Goal: Information Seeking & Learning: Learn about a topic

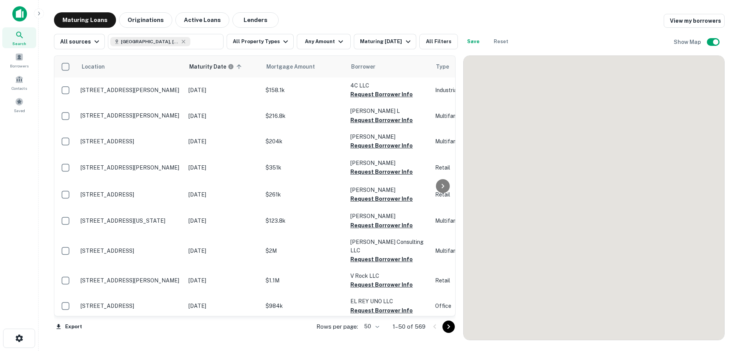
click at [737, 203] on main "Maturing Loans Originations Active Loans Lenders View my borrowers All sources …" at bounding box center [389, 175] width 701 height 351
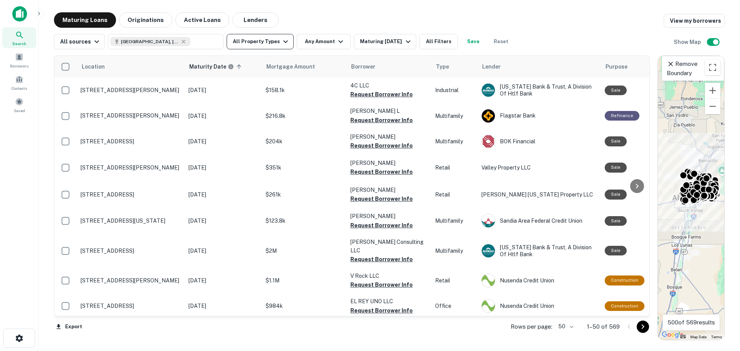
click at [281, 45] on icon "button" at bounding box center [285, 41] width 9 height 9
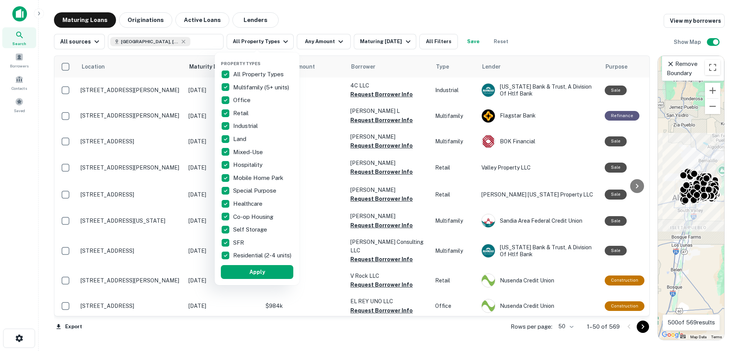
click at [236, 73] on p "All Property Types" at bounding box center [259, 74] width 52 height 9
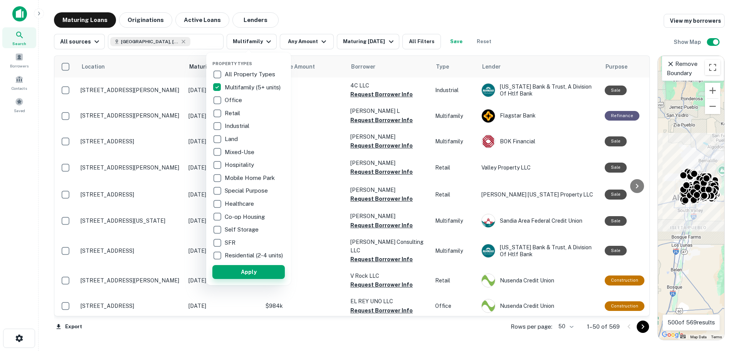
click at [239, 275] on button "Apply" at bounding box center [248, 272] width 72 height 14
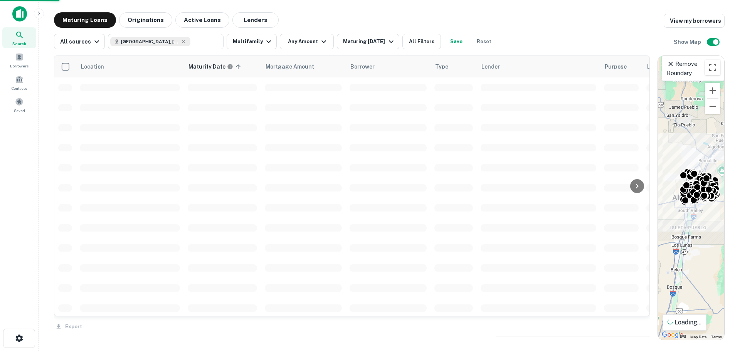
click at [144, 20] on div at bounding box center [370, 175] width 740 height 351
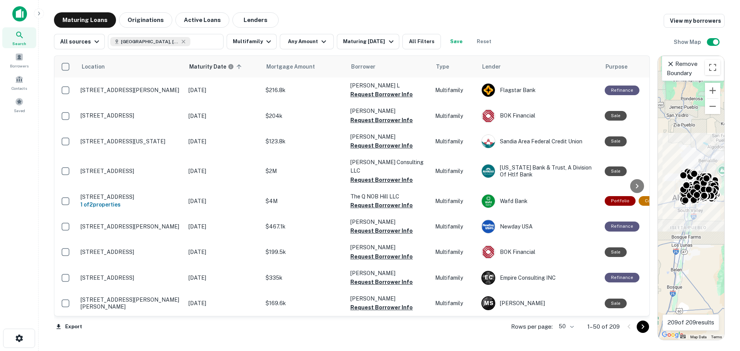
click at [151, 18] on div "Property Types All Property Types Multifamily (5+ units) Office Retail Industri…" at bounding box center [370, 175] width 740 height 351
click at [152, 21] on button "Originations" at bounding box center [145, 19] width 53 height 15
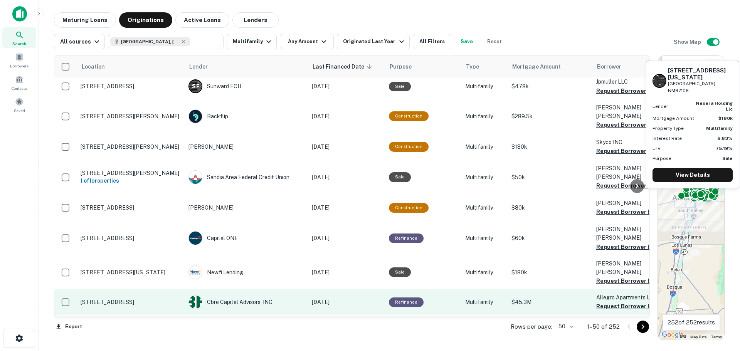
scroll to position [1085, 0]
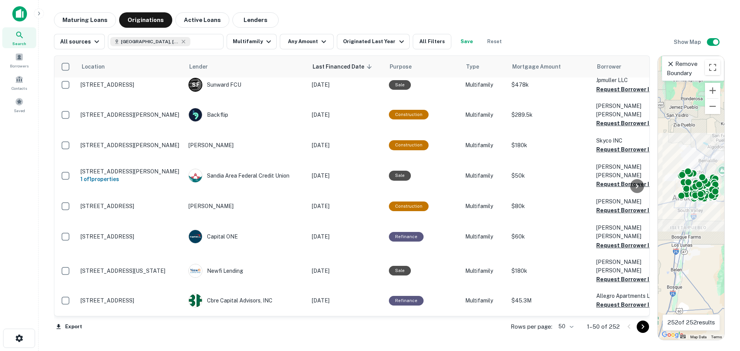
click at [568, 329] on body "Search Borrowers Contacts Saved Maturing Loans Originations Active Loans Lender…" at bounding box center [370, 175] width 740 height 351
click at [566, 337] on li "100" at bounding box center [566, 335] width 22 height 14
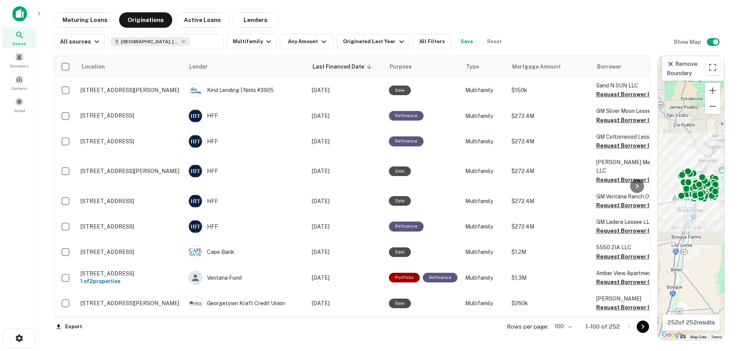
click at [513, 31] on div "All sources [GEOGRAPHIC_DATA], [GEOGRAPHIC_DATA], [GEOGRAPHIC_DATA] ​ Multifami…" at bounding box center [389, 39] width 671 height 22
click at [180, 43] on icon at bounding box center [183, 42] width 6 height 6
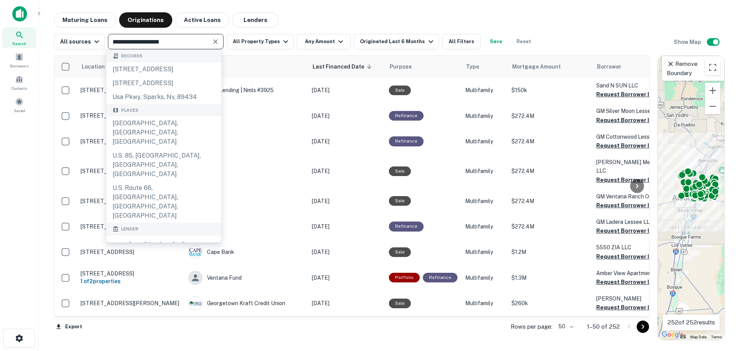
click at [198, 40] on input "**********" at bounding box center [159, 41] width 98 height 11
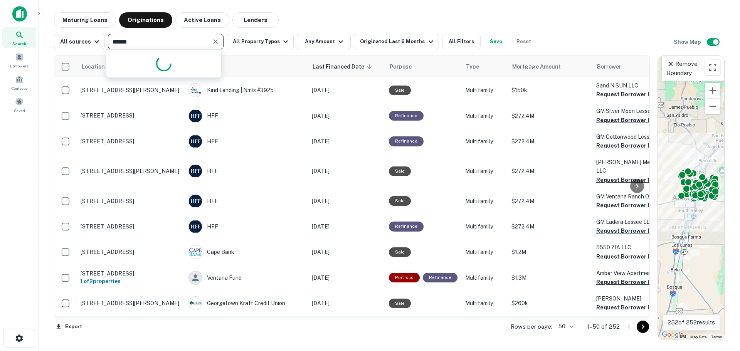
type input "*******"
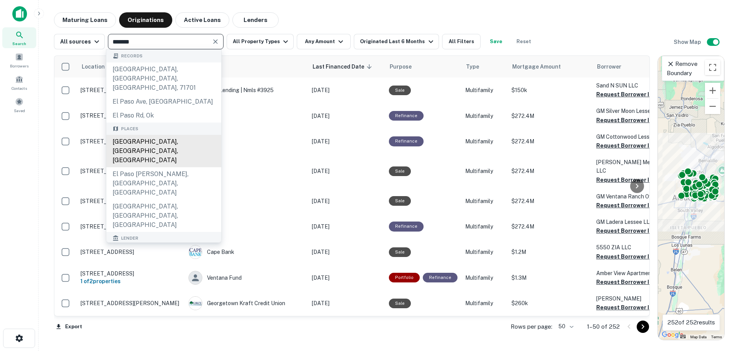
click at [157, 135] on div "[GEOGRAPHIC_DATA], [GEOGRAPHIC_DATA], [GEOGRAPHIC_DATA]" at bounding box center [163, 151] width 115 height 32
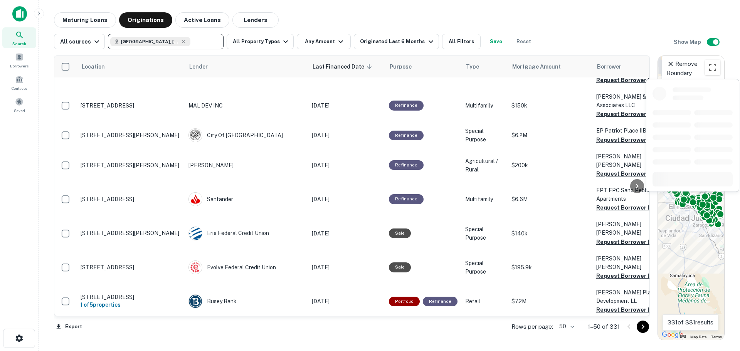
scroll to position [886, 0]
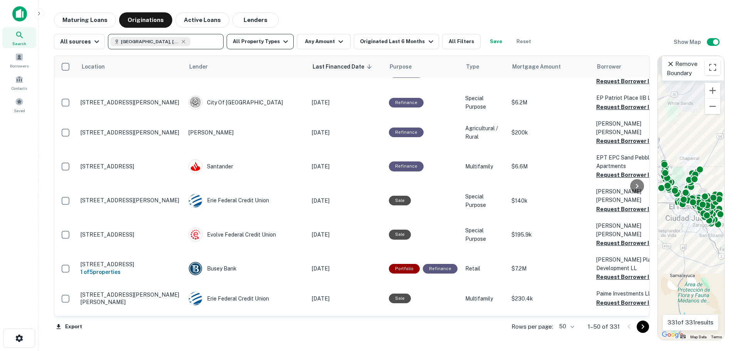
click at [281, 46] on icon "button" at bounding box center [285, 41] width 9 height 9
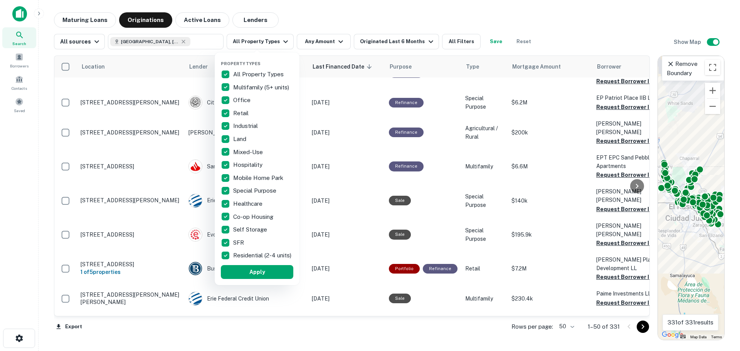
click at [248, 71] on p "All Property Types" at bounding box center [259, 74] width 52 height 9
click at [242, 86] on p "Multifamily (5+ units)" at bounding box center [261, 87] width 57 height 9
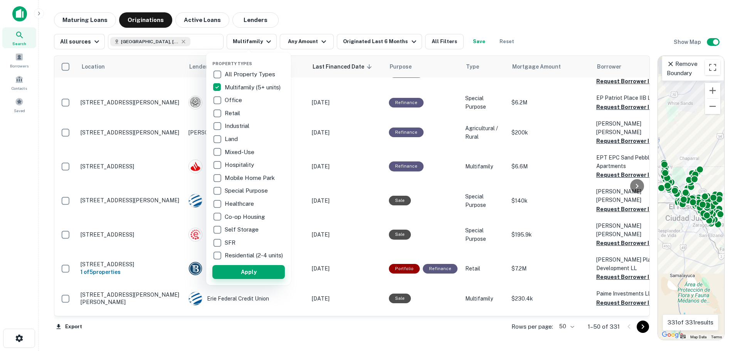
click at [252, 278] on button "Apply" at bounding box center [248, 272] width 72 height 14
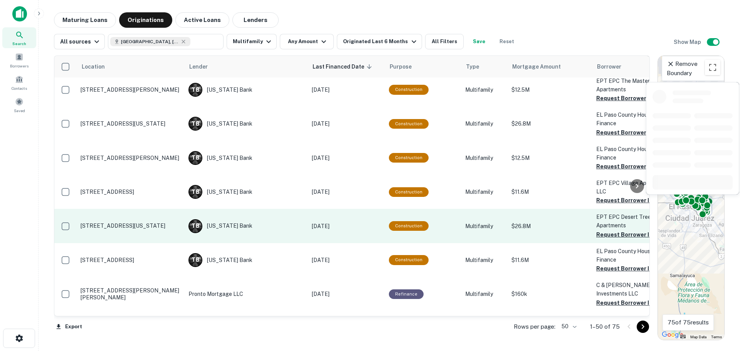
scroll to position [1254, 0]
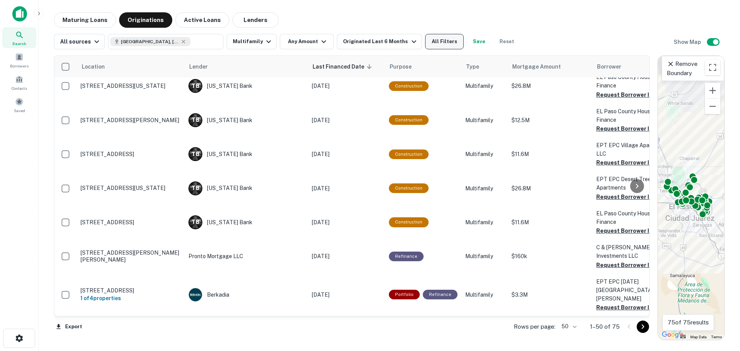
click at [439, 38] on button "All Filters" at bounding box center [444, 41] width 39 height 15
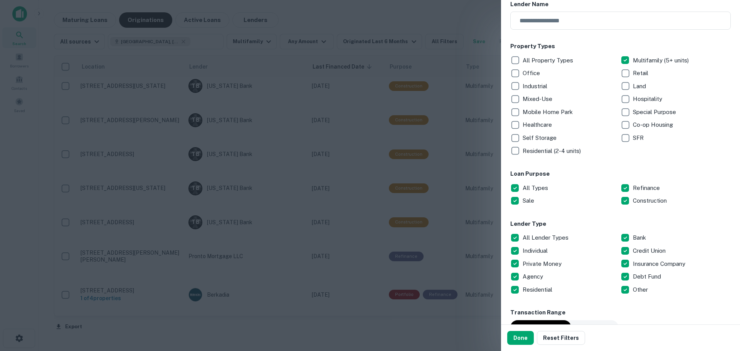
scroll to position [116, 0]
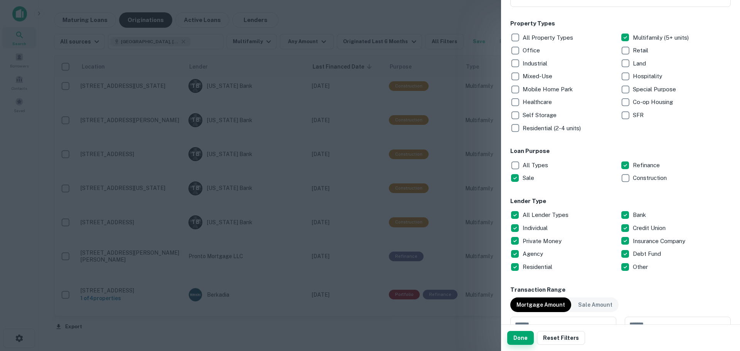
click at [523, 340] on button "Done" at bounding box center [520, 338] width 27 height 14
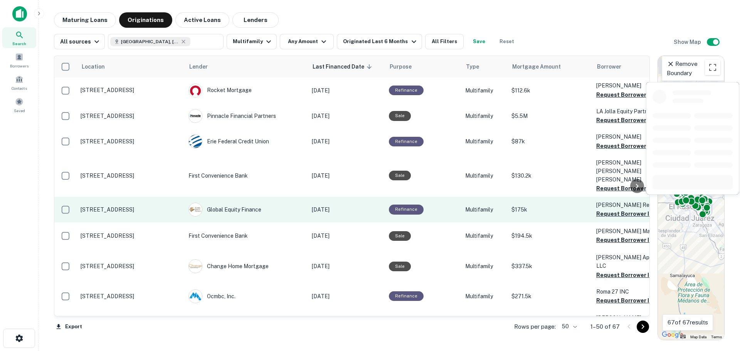
scroll to position [347, 0]
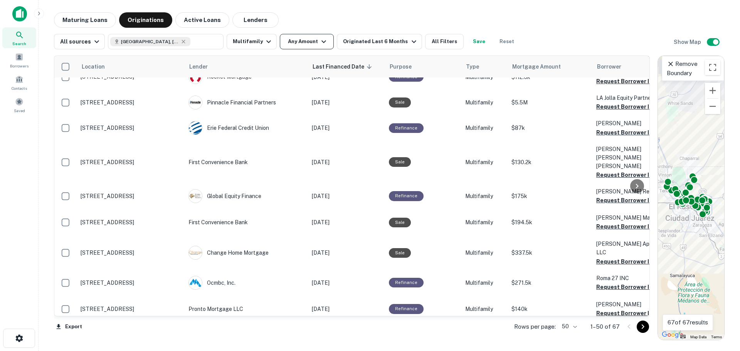
click at [319, 44] on icon "button" at bounding box center [323, 41] width 9 height 9
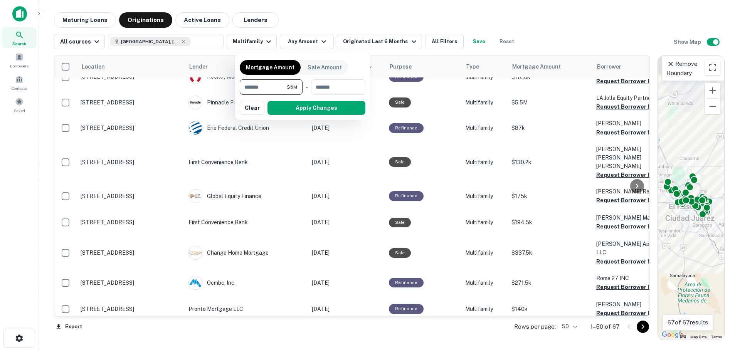
type input "******"
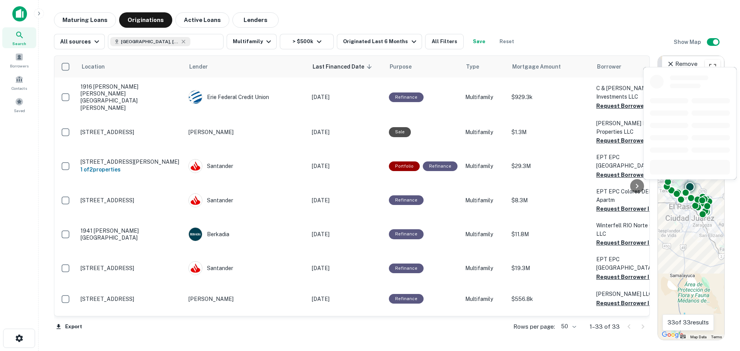
scroll to position [97, 0]
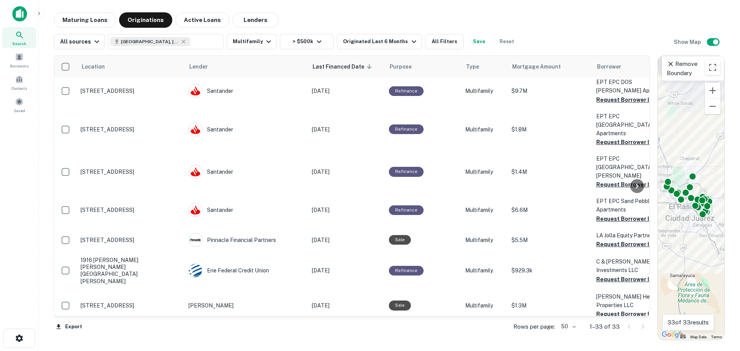
drag, startPoint x: 343, startPoint y: 15, endPoint x: 342, endPoint y: 8, distance: 6.6
click at [343, 14] on div "Maturing Loans Originations Active Loans Lenders" at bounding box center [389, 19] width 671 height 15
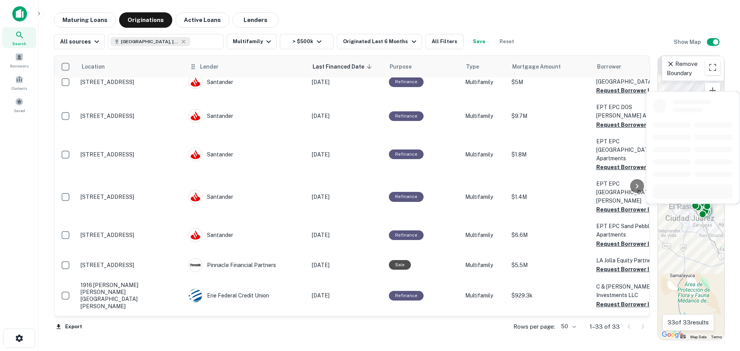
scroll to position [0, 0]
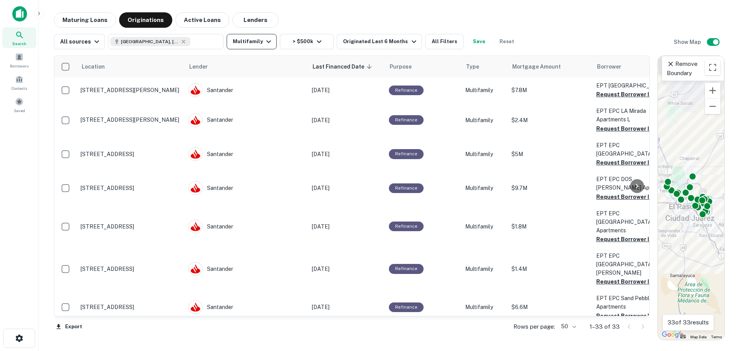
click at [264, 42] on icon "button" at bounding box center [268, 41] width 9 height 9
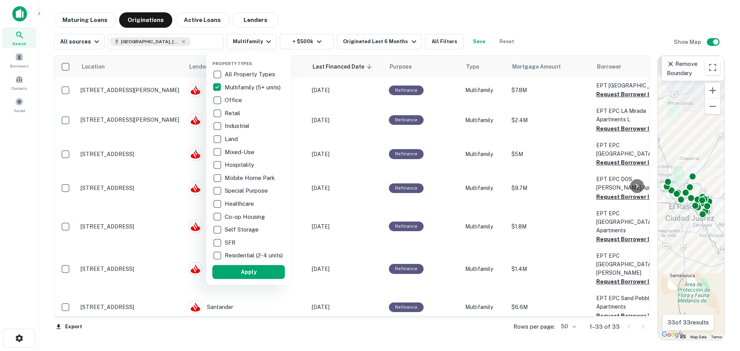
click at [241, 74] on p "All Property Types" at bounding box center [251, 74] width 52 height 9
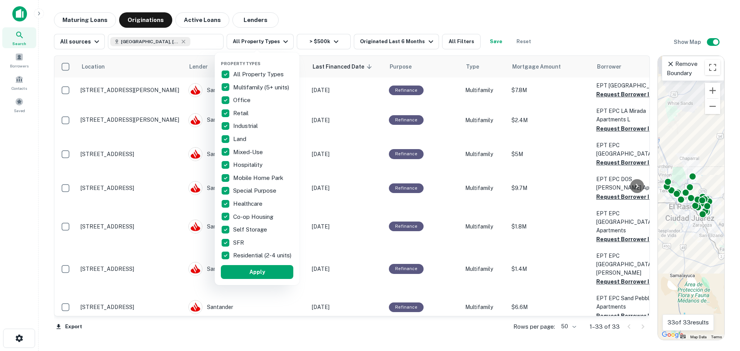
click at [243, 74] on p "All Property Types" at bounding box center [259, 74] width 52 height 9
click at [243, 166] on p "Hospitality" at bounding box center [248, 164] width 31 height 9
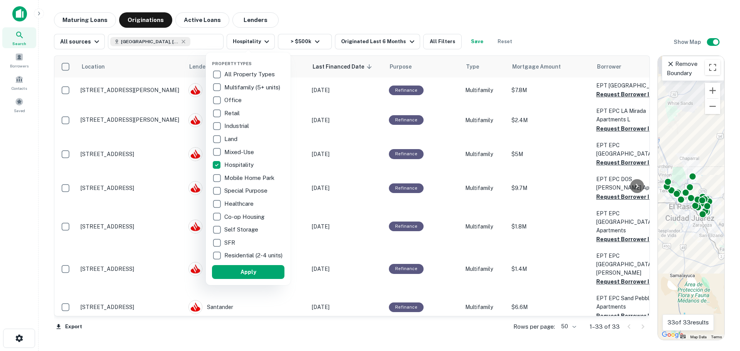
click at [246, 278] on button "Apply" at bounding box center [248, 272] width 72 height 14
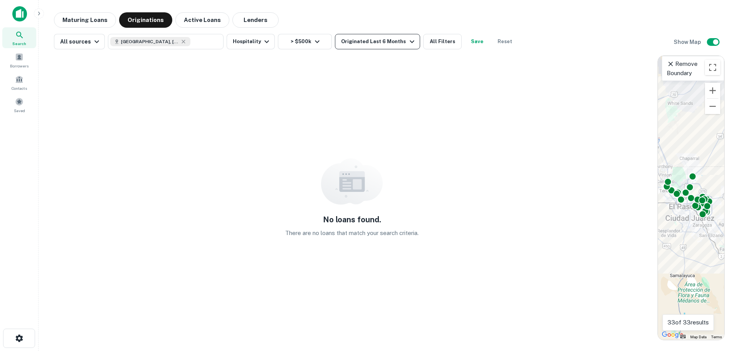
click at [388, 42] on div "Originated Last 6 Months" at bounding box center [378, 41] width 75 height 9
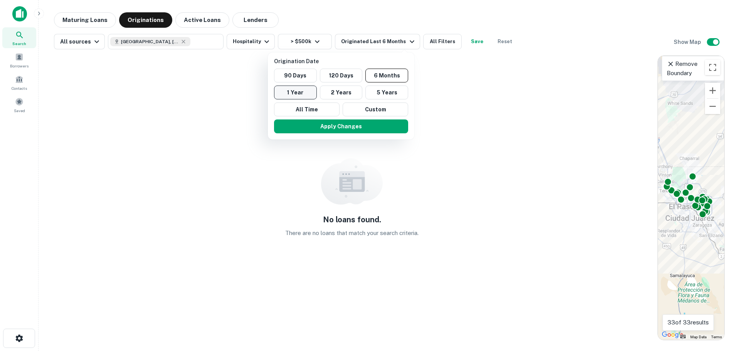
click at [292, 96] on button "1 Year" at bounding box center [295, 93] width 43 height 14
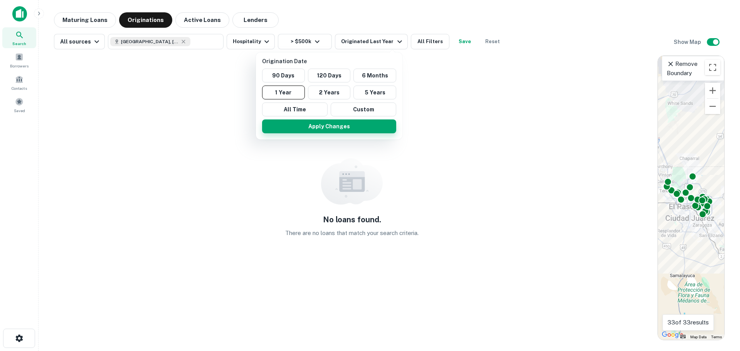
click at [339, 130] on button "Apply Changes" at bounding box center [329, 126] width 134 height 14
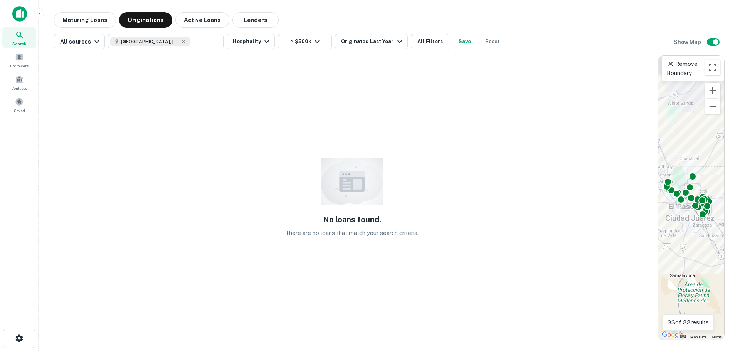
click at [324, 18] on div "Maturing Loans Originations Active Loans Lenders" at bounding box center [389, 19] width 671 height 15
click at [314, 43] on icon "button" at bounding box center [317, 41] width 9 height 9
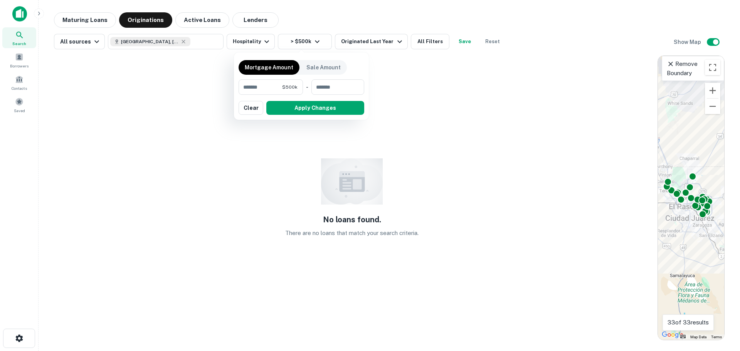
click at [318, 20] on div at bounding box center [370, 175] width 740 height 351
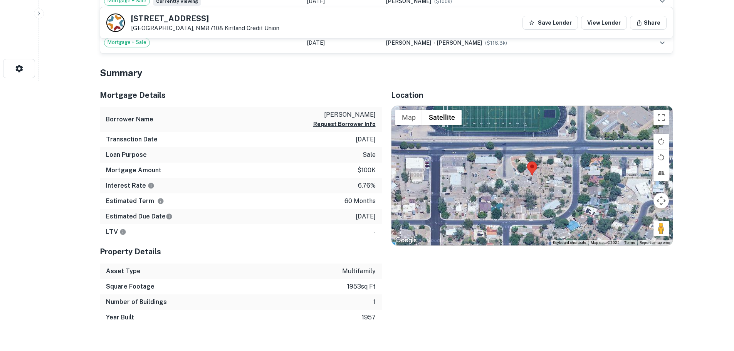
scroll to position [501, 0]
